Goal: Navigation & Orientation: Find specific page/section

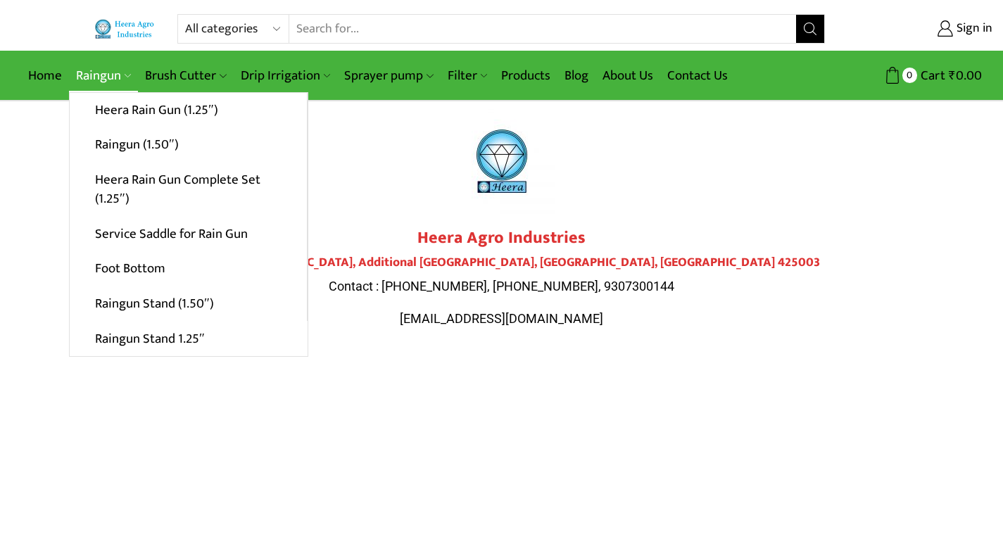
click at [83, 80] on link "Raingun" at bounding box center [103, 75] width 69 height 33
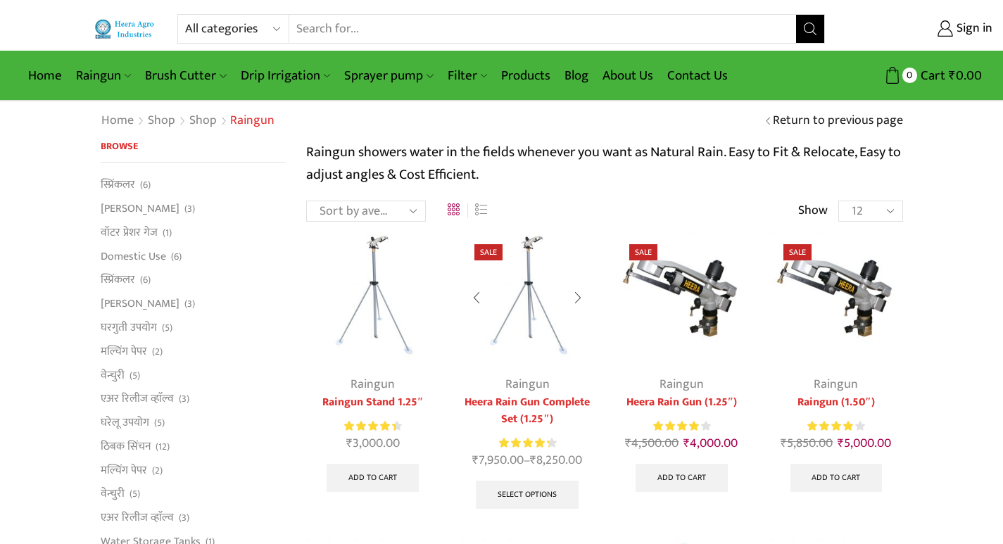
click at [577, 295] on div at bounding box center [578, 298] width 32 height 37
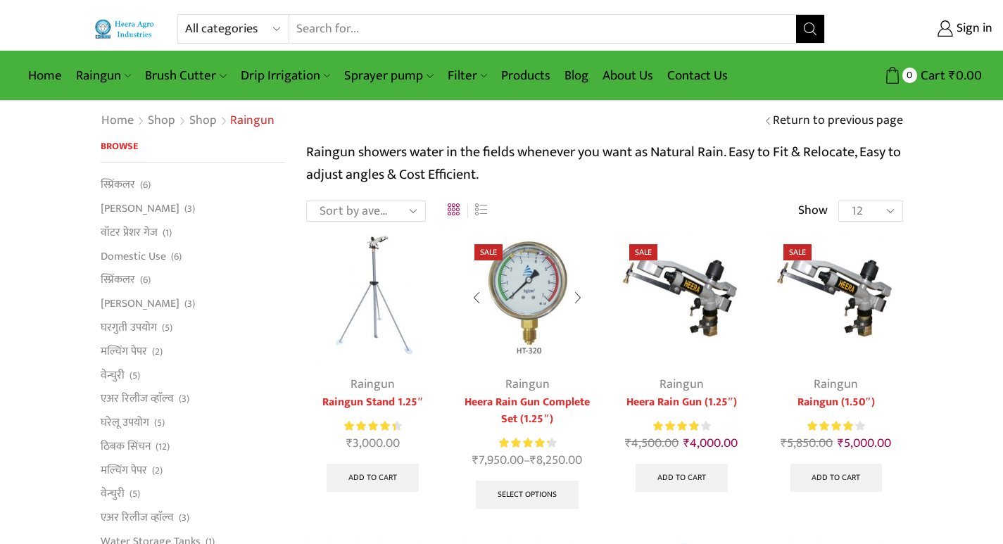
click at [577, 295] on div at bounding box center [578, 298] width 32 height 37
